Goal: Find specific page/section: Find specific page/section

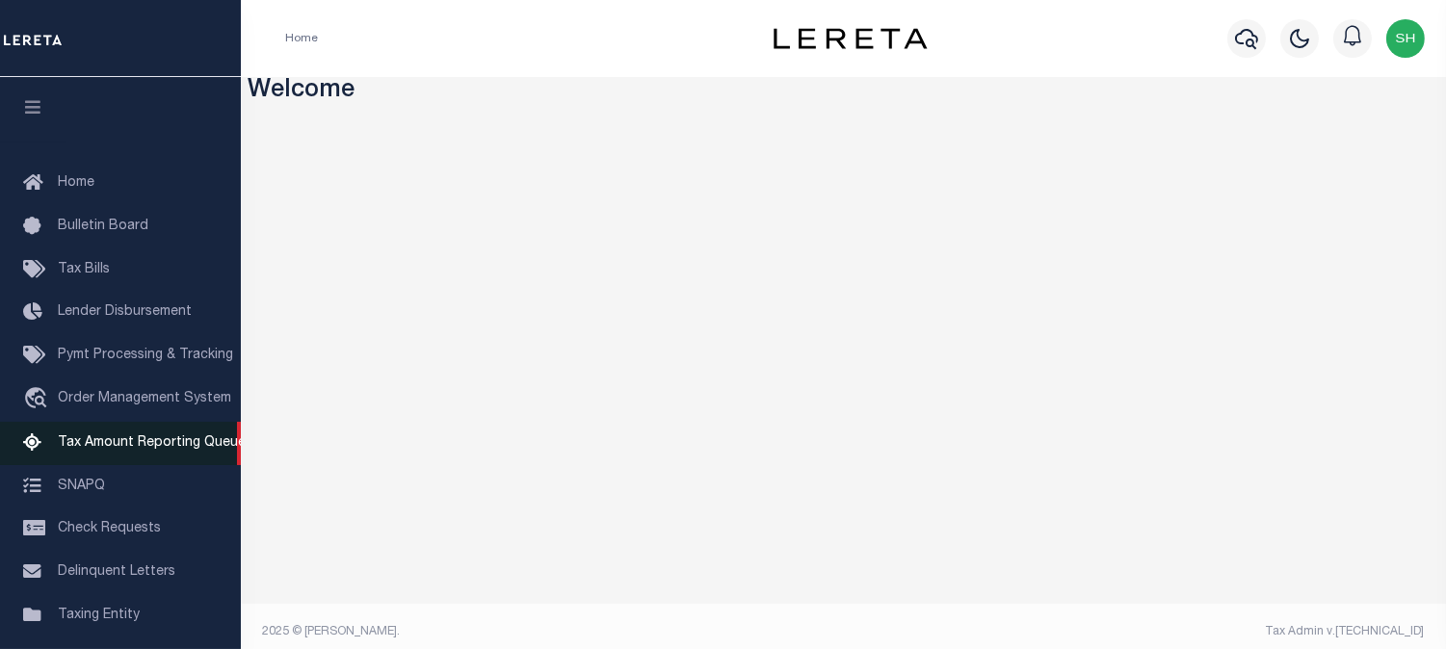
click at [145, 446] on span "Tax Amount Reporting Queue" at bounding box center [152, 442] width 188 height 13
